Goal: Task Accomplishment & Management: Use online tool/utility

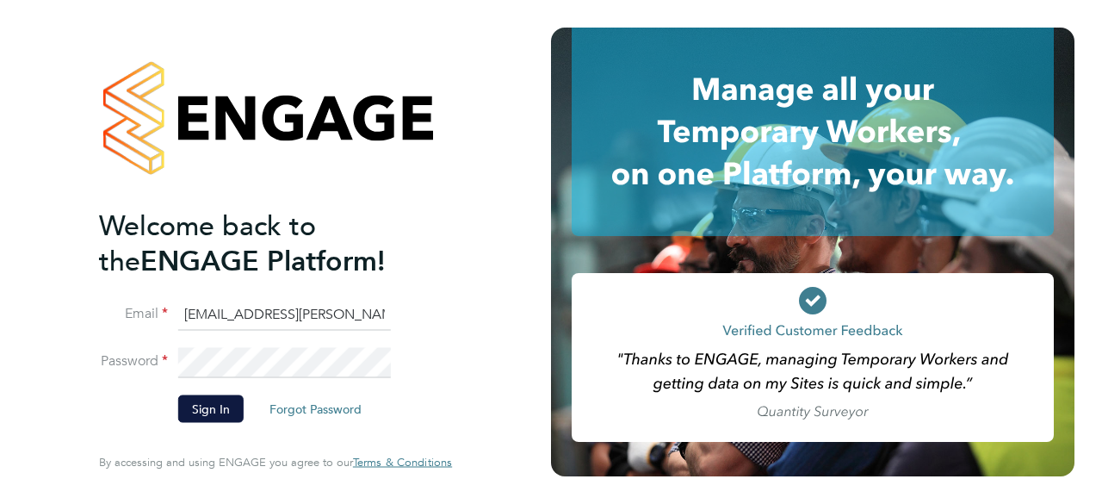
click at [287, 305] on input "[EMAIL_ADDRESS][PERSON_NAME][DOMAIN_NAME]" at bounding box center [284, 314] width 213 height 31
click at [216, 408] on button "Sign In" at bounding box center [210, 409] width 65 height 28
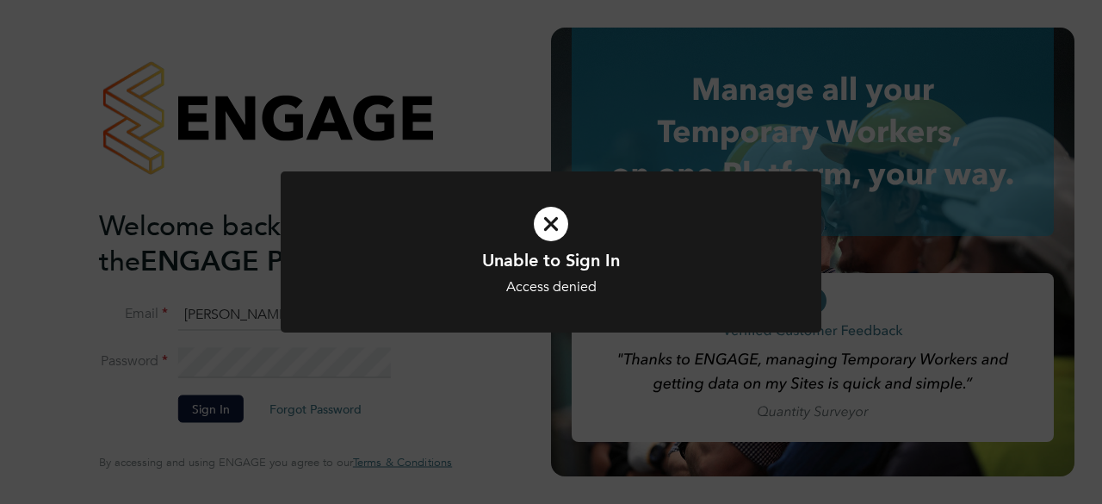
click at [570, 276] on div "Unable to Sign In Access denied Cancel Okay" at bounding box center [551, 272] width 448 height 47
click at [538, 295] on div "Error retrieving worker." at bounding box center [551, 287] width 448 height 18
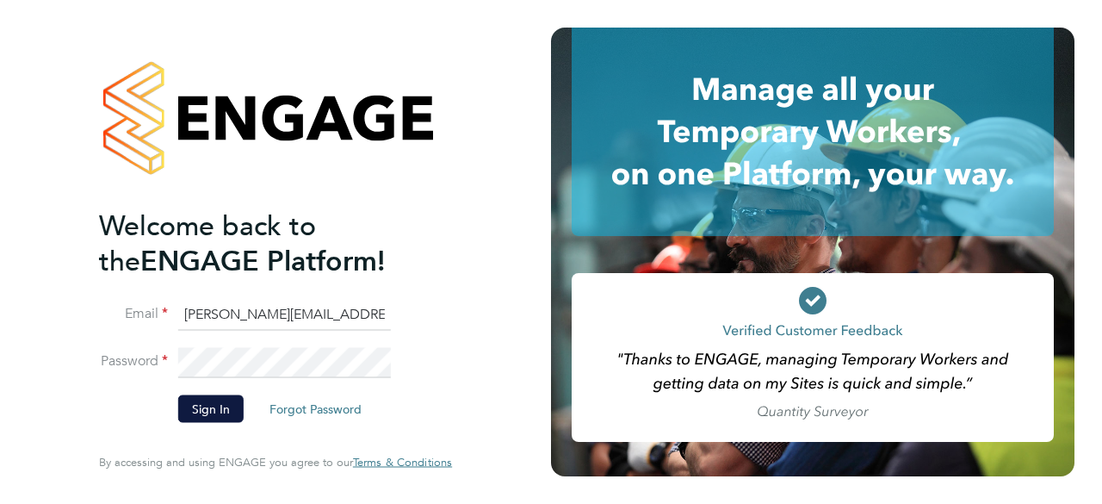
click at [313, 307] on input "Lovell.midoffice@randstadcpe.com" at bounding box center [284, 314] width 213 height 31
type input "bethan.hawkins@randstad.co.uk"
click at [205, 414] on button "Sign In" at bounding box center [210, 409] width 65 height 28
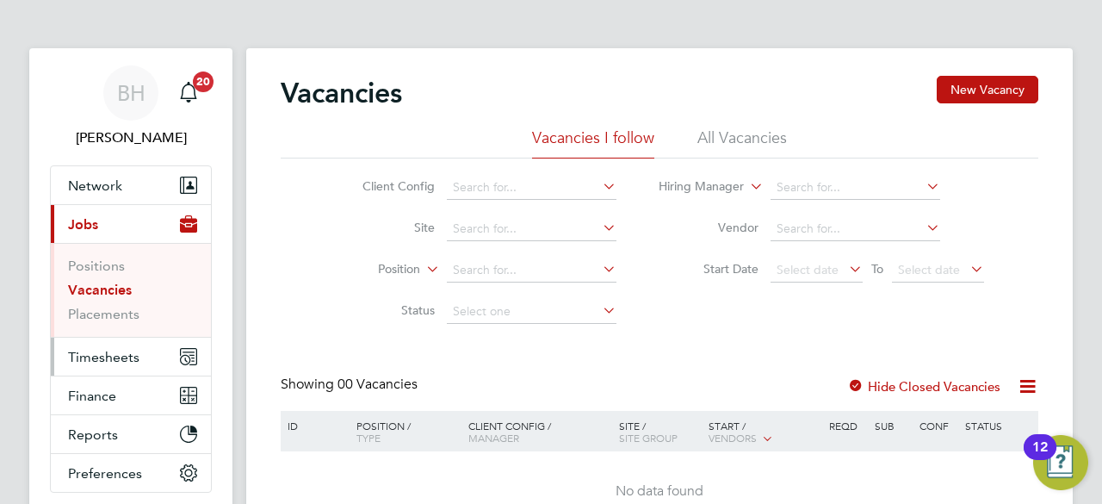
click at [91, 359] on span "Timesheets" at bounding box center [103, 357] width 71 height 16
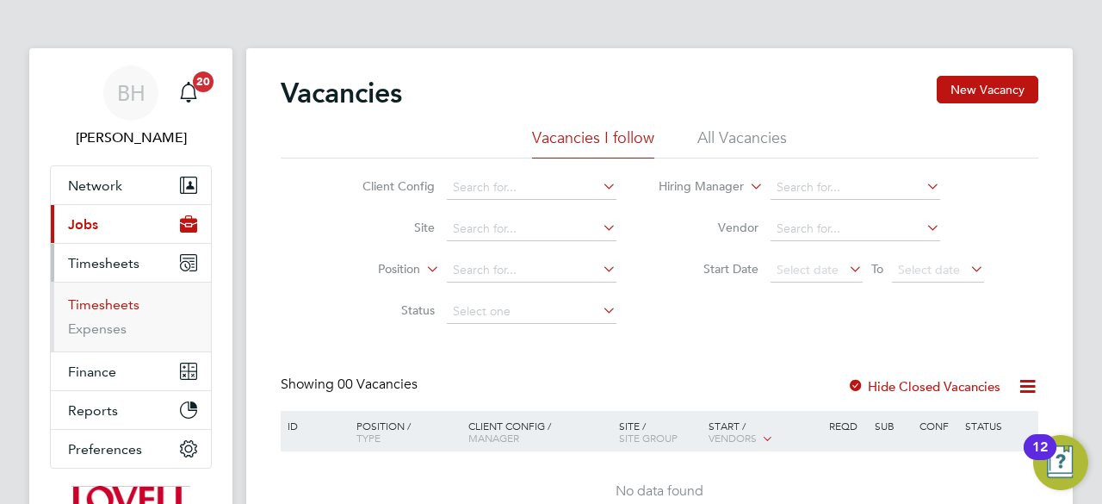
click at [96, 307] on link "Timesheets" at bounding box center [103, 304] width 71 height 16
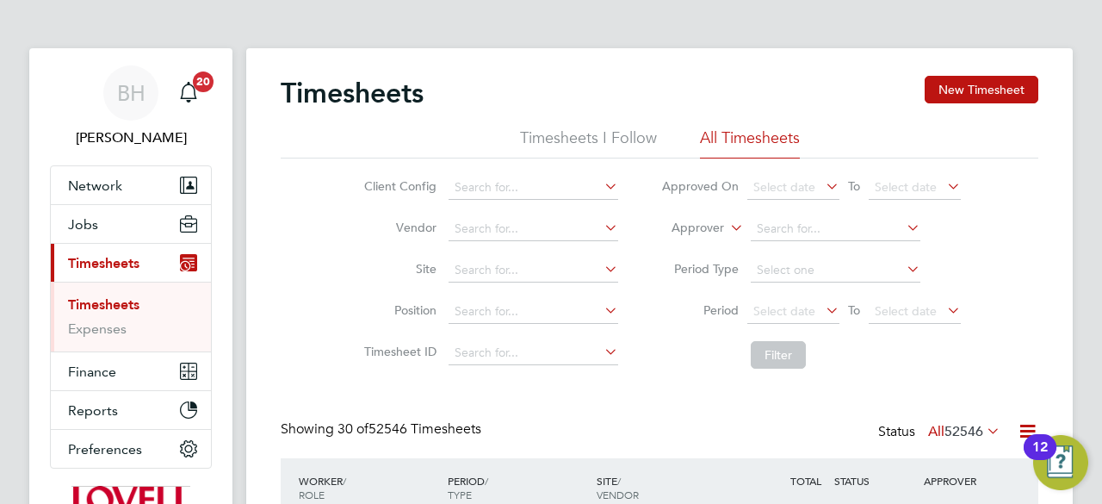
click at [729, 137] on li "All Timesheets" at bounding box center [750, 142] width 100 height 31
click at [852, 337] on li "Filter" at bounding box center [811, 354] width 343 height 45
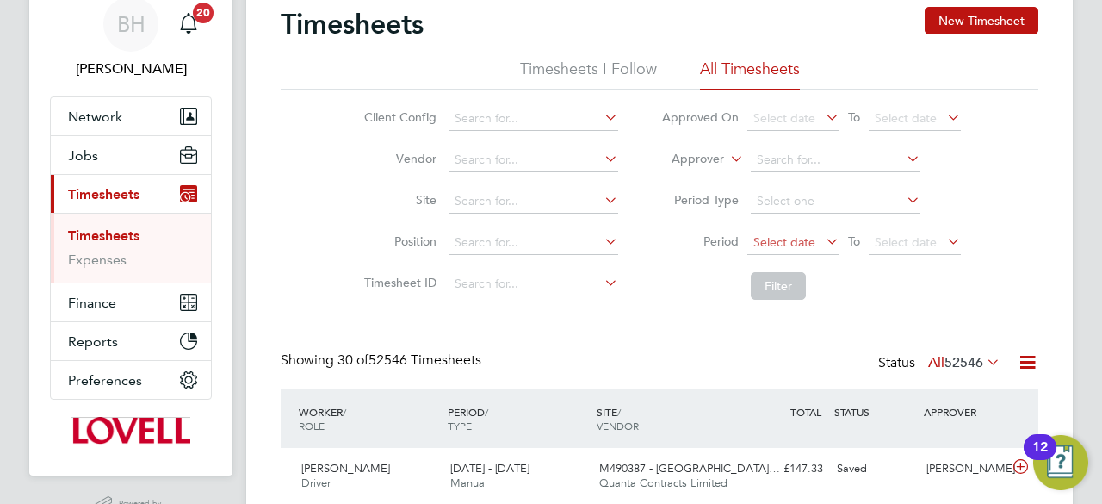
click at [798, 244] on span "Select date" at bounding box center [784, 242] width 62 height 16
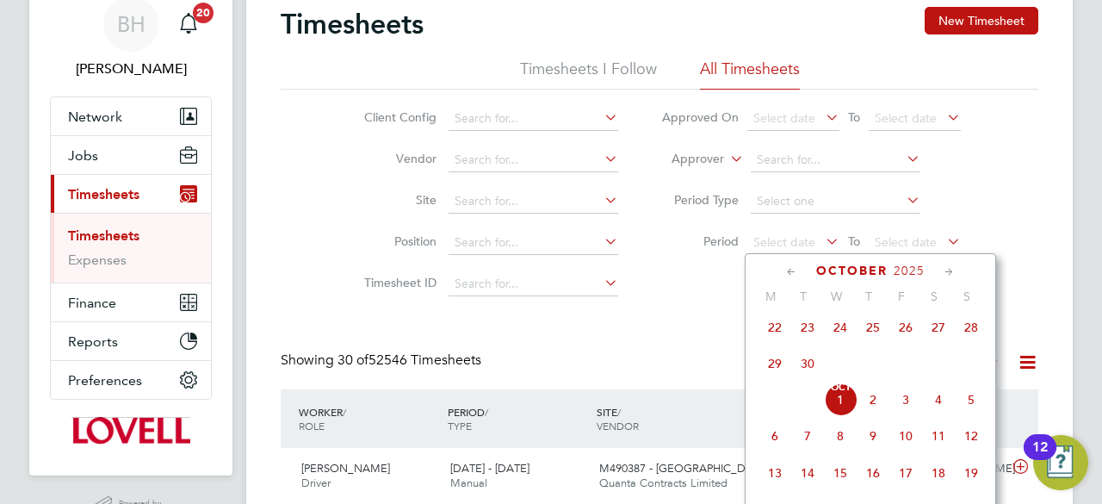
click at [787, 271] on icon at bounding box center [792, 272] width 16 height 19
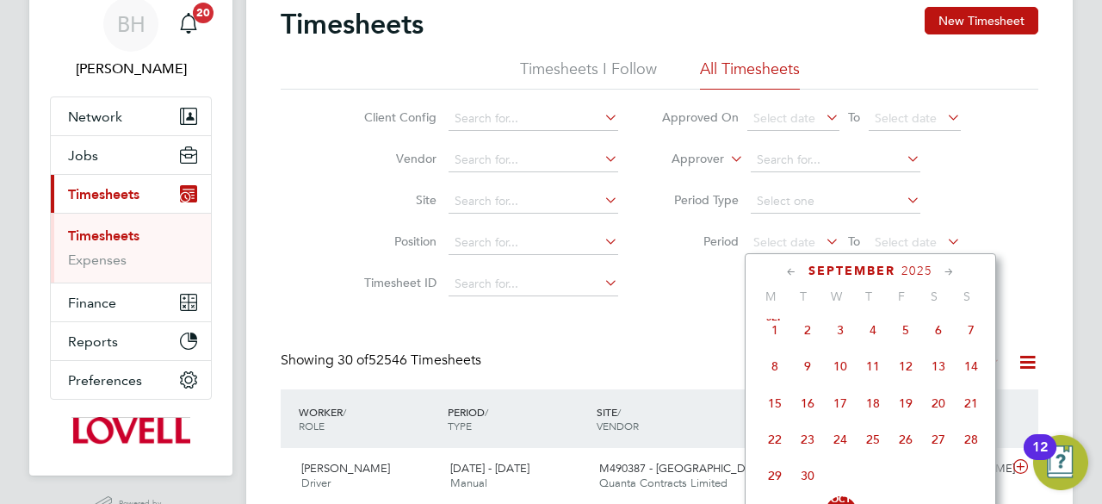
click at [975, 447] on span "28" at bounding box center [971, 439] width 33 height 33
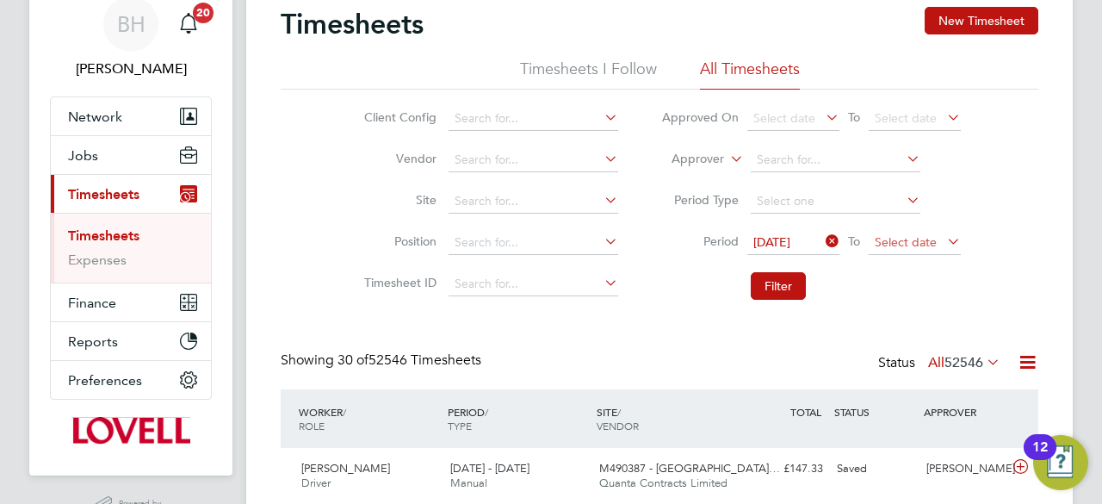
click at [900, 239] on span "Select date" at bounding box center [906, 242] width 62 height 16
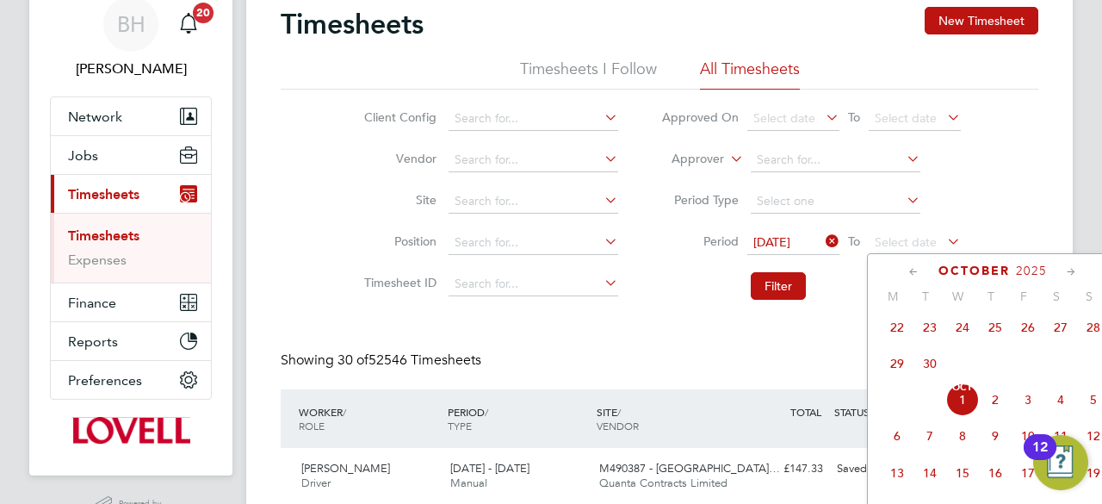
click at [1033, 335] on span "26" at bounding box center [1028, 327] width 33 height 33
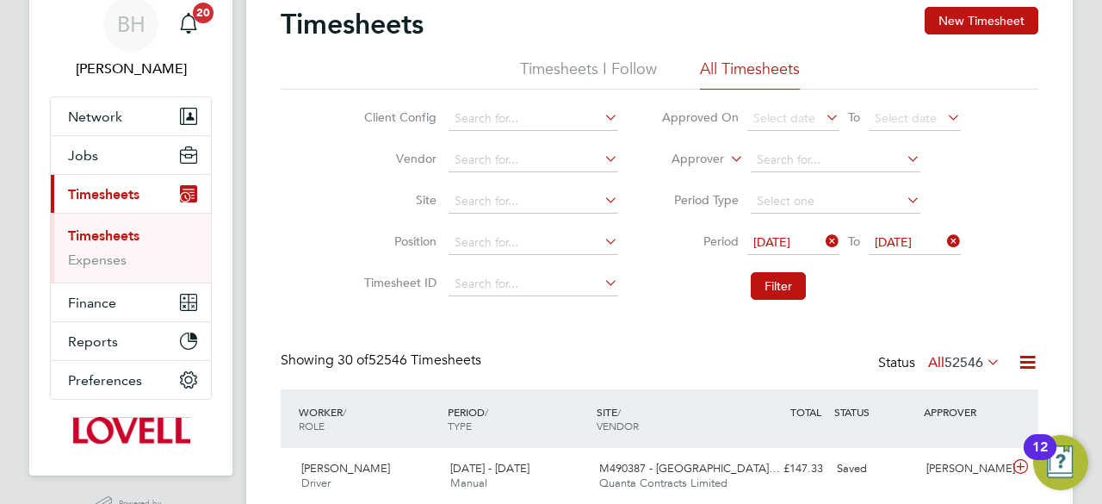
click at [912, 240] on span "[DATE]" at bounding box center [893, 242] width 37 height 16
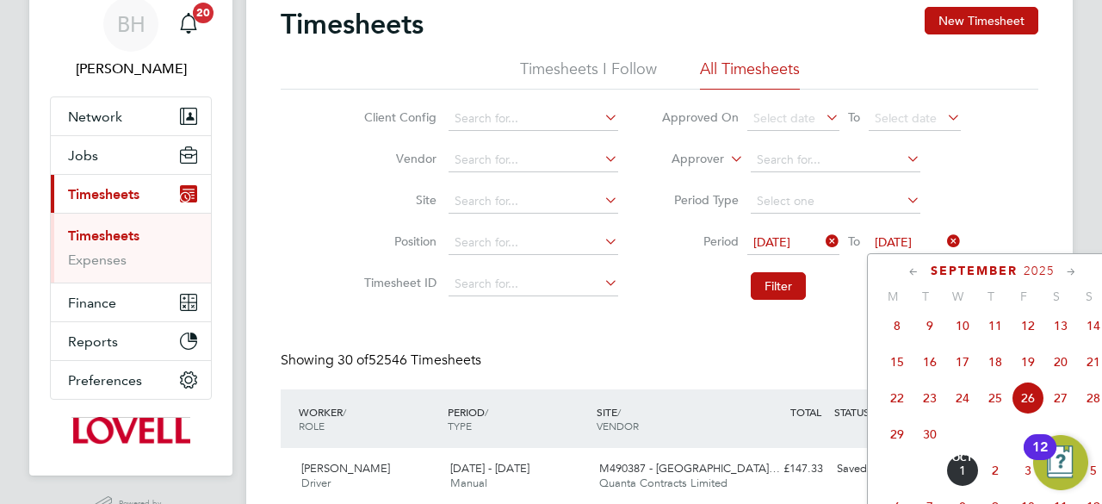
click at [822, 240] on icon at bounding box center [822, 241] width 0 height 24
click at [813, 240] on span "Select date" at bounding box center [784, 242] width 62 height 16
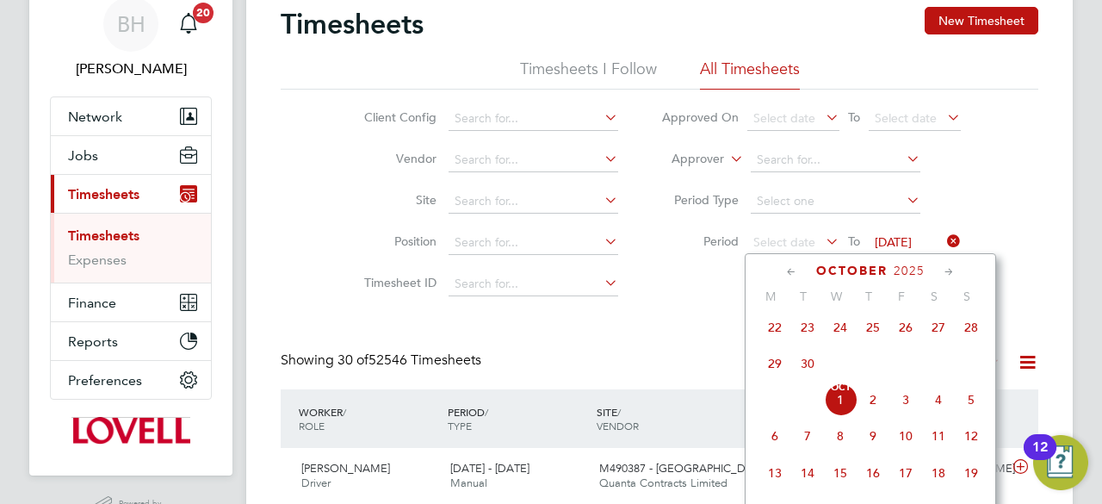
click at [792, 266] on icon at bounding box center [792, 272] width 16 height 19
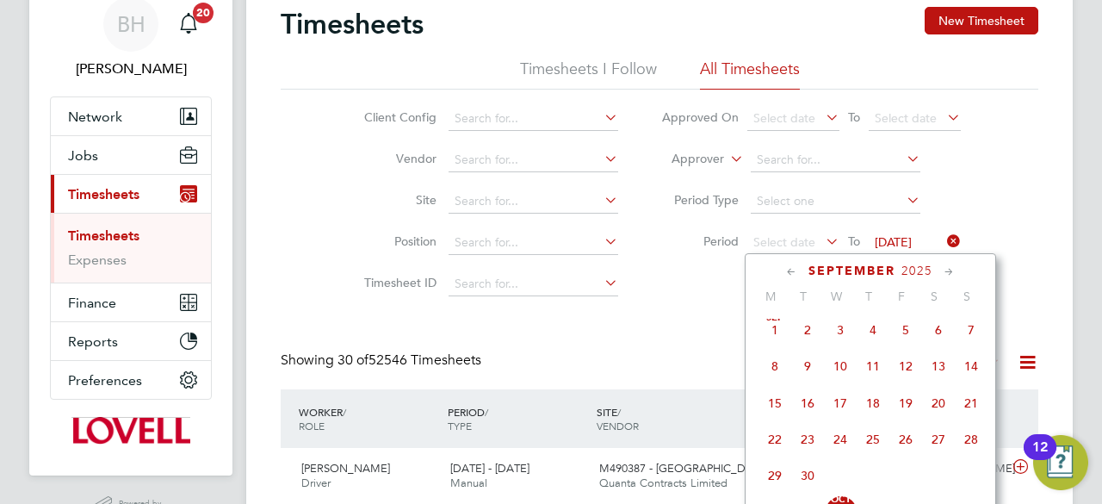
click at [971, 409] on span "21" at bounding box center [971, 403] width 33 height 33
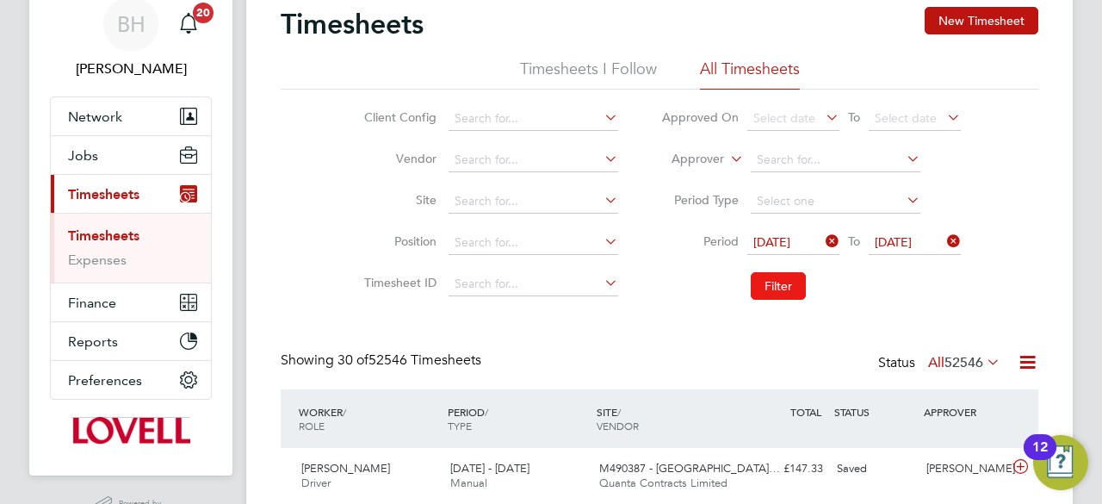
click at [777, 287] on button "Filter" at bounding box center [778, 286] width 55 height 28
click at [745, 352] on div "Showing 30 of 230 Timesheets Status All 230" at bounding box center [660, 370] width 758 height 38
click at [1028, 368] on icon at bounding box center [1028, 362] width 22 height 22
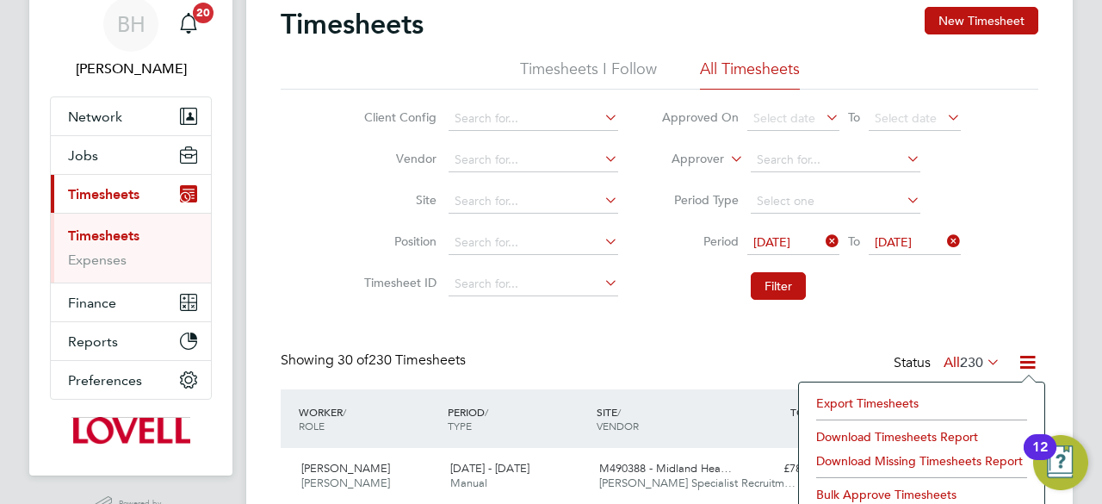
click at [875, 431] on li "Download Timesheets Report" at bounding box center [922, 437] width 228 height 24
